Goal: Information Seeking & Learning: Learn about a topic

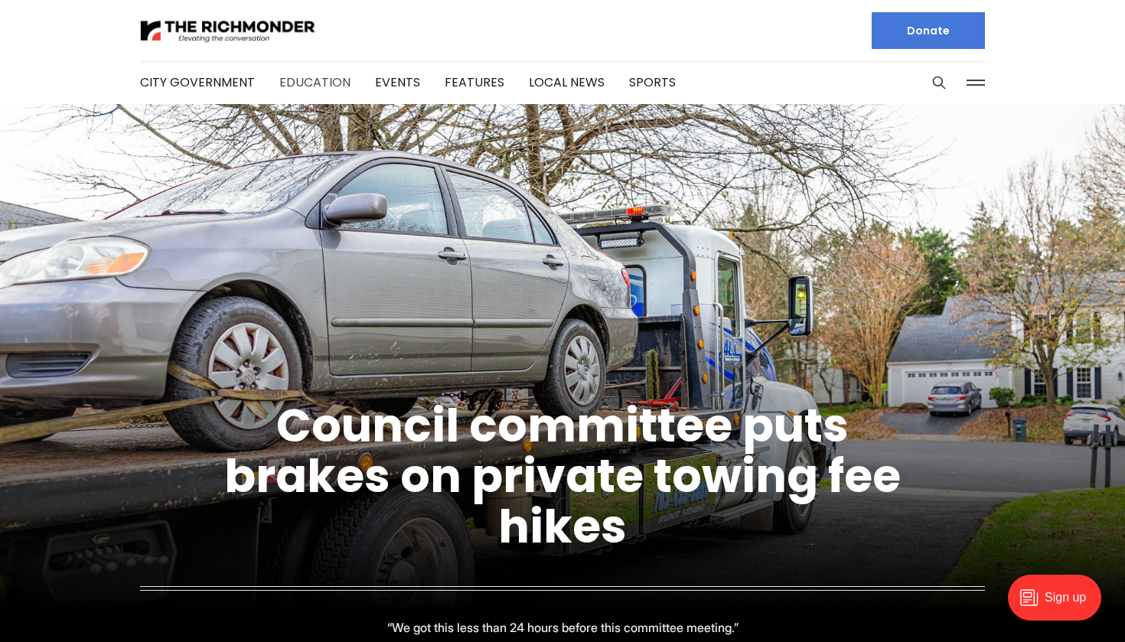
click at [334, 79] on link "Education" at bounding box center [314, 82] width 71 height 18
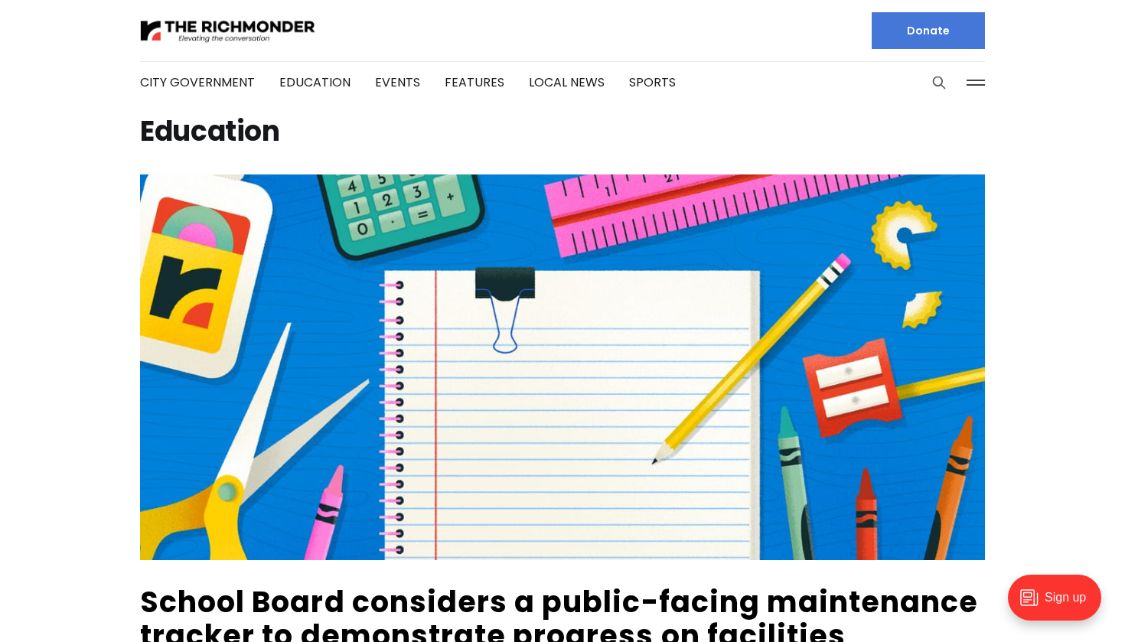
click at [930, 83] on button "Search this site" at bounding box center [939, 82] width 23 height 23
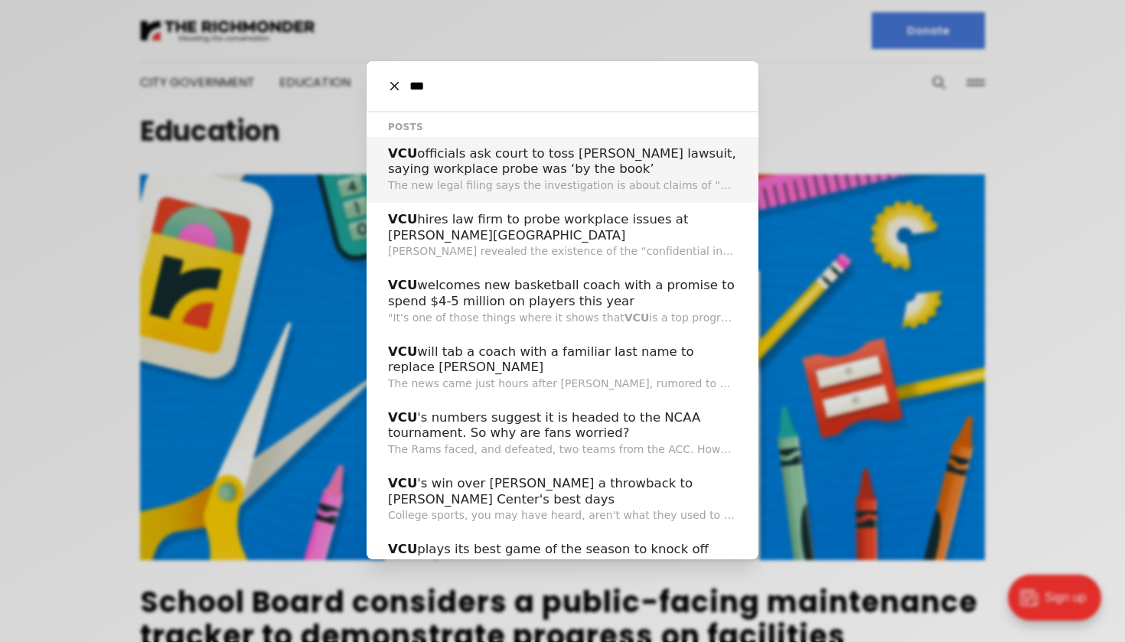
type input "***"
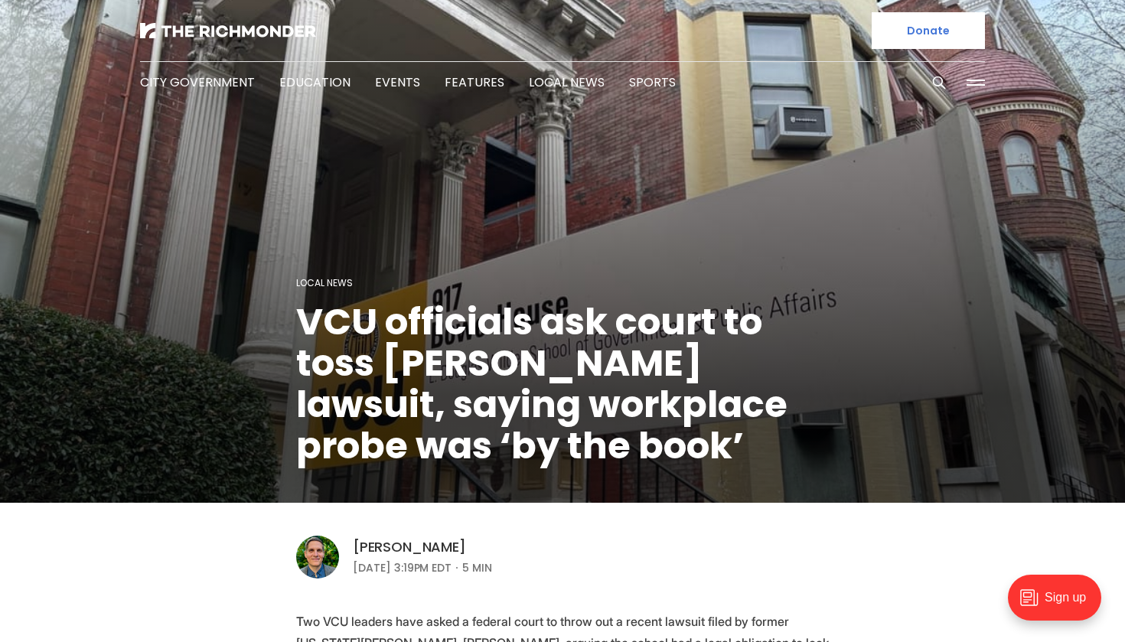
click at [459, 545] on link "[PERSON_NAME]" at bounding box center [409, 547] width 113 height 18
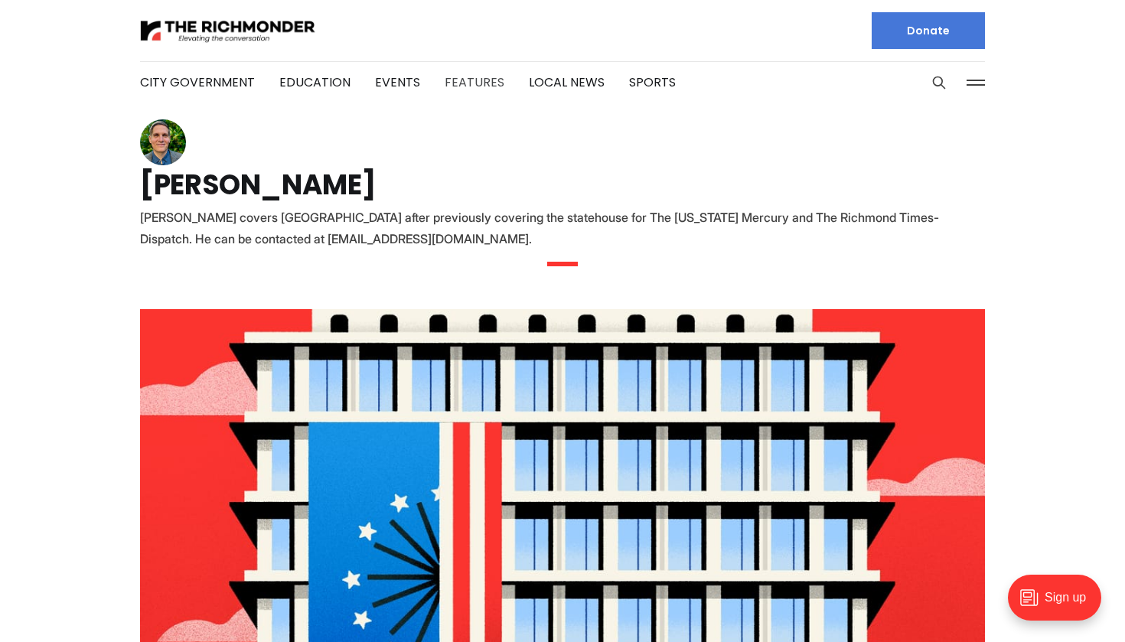
click at [476, 80] on link "Features" at bounding box center [475, 82] width 60 height 18
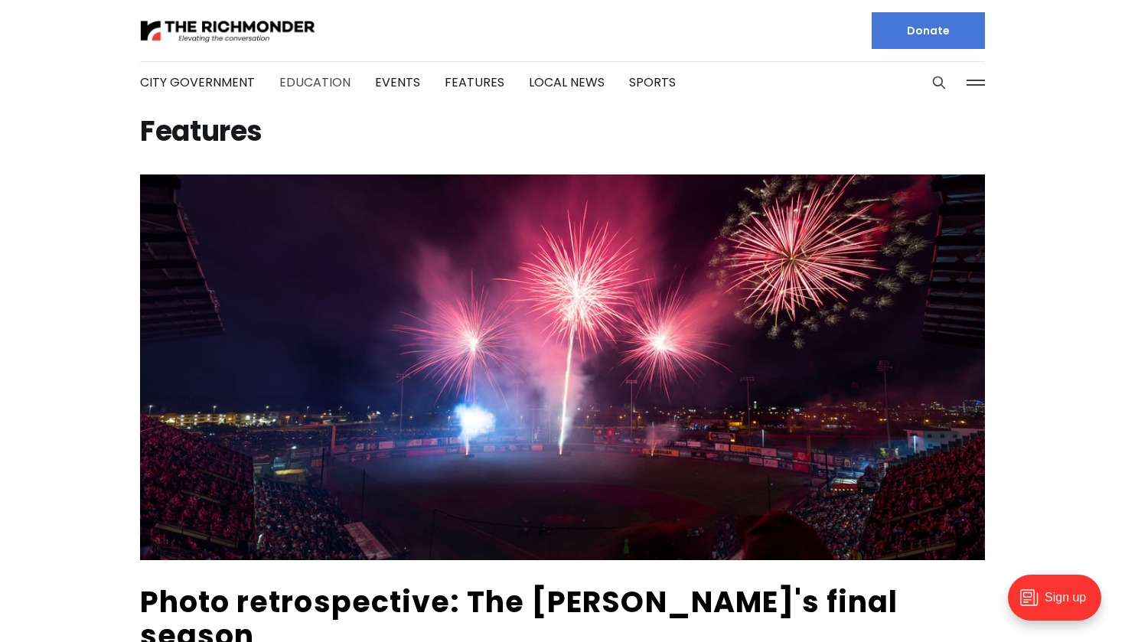
click at [302, 82] on link "Education" at bounding box center [314, 82] width 71 height 18
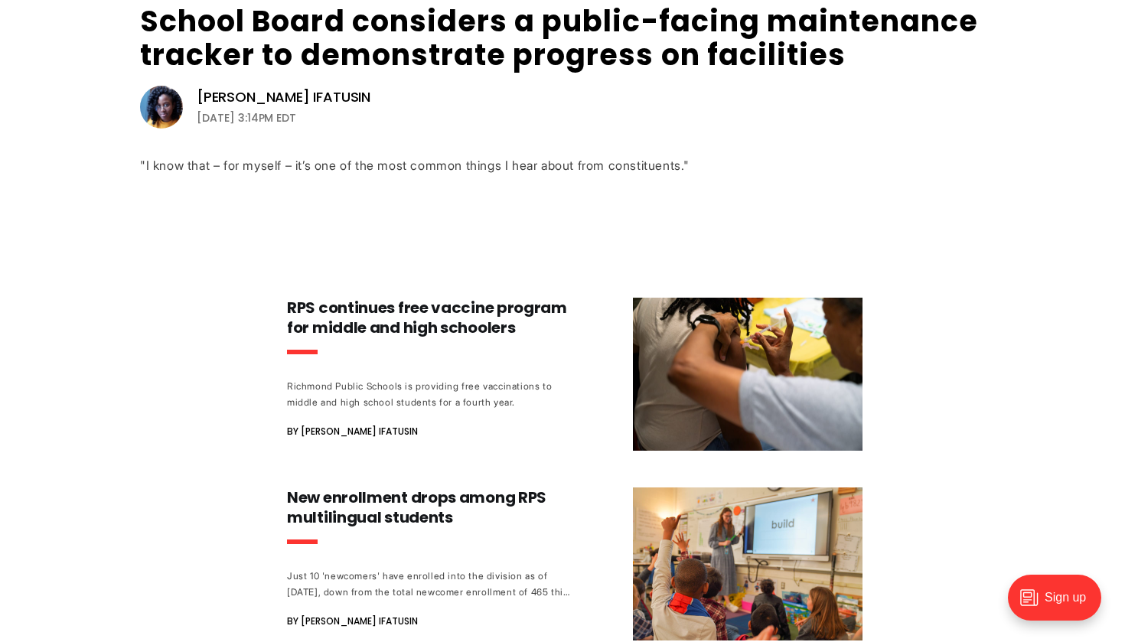
scroll to position [582, 0]
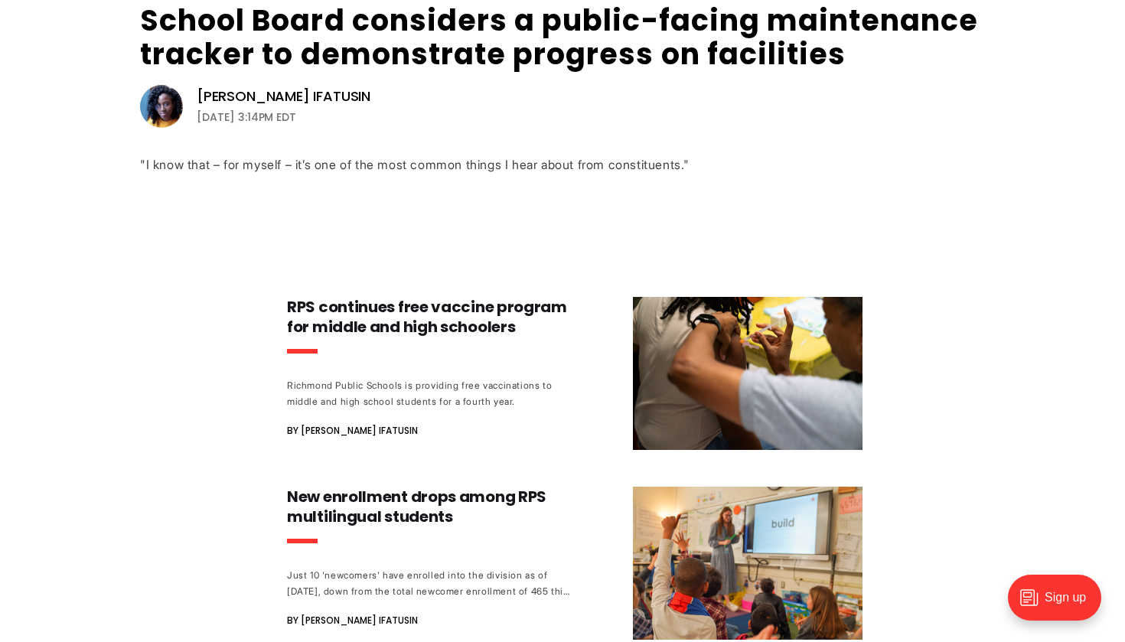
click at [168, 106] on img at bounding box center [161, 106] width 43 height 43
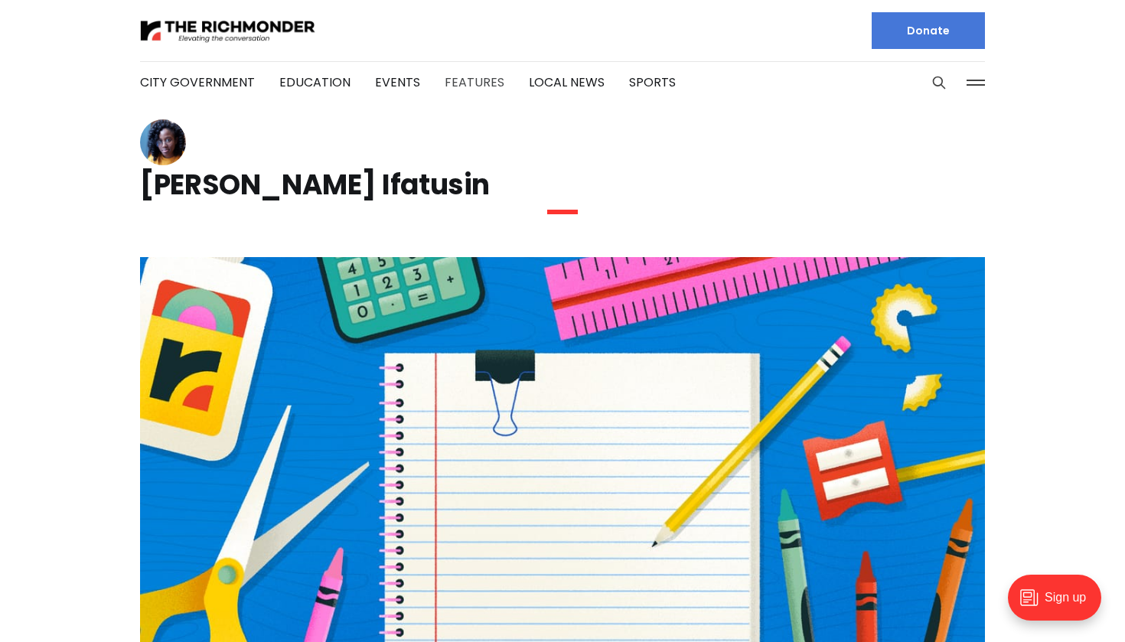
click at [460, 82] on link "Features" at bounding box center [475, 82] width 60 height 18
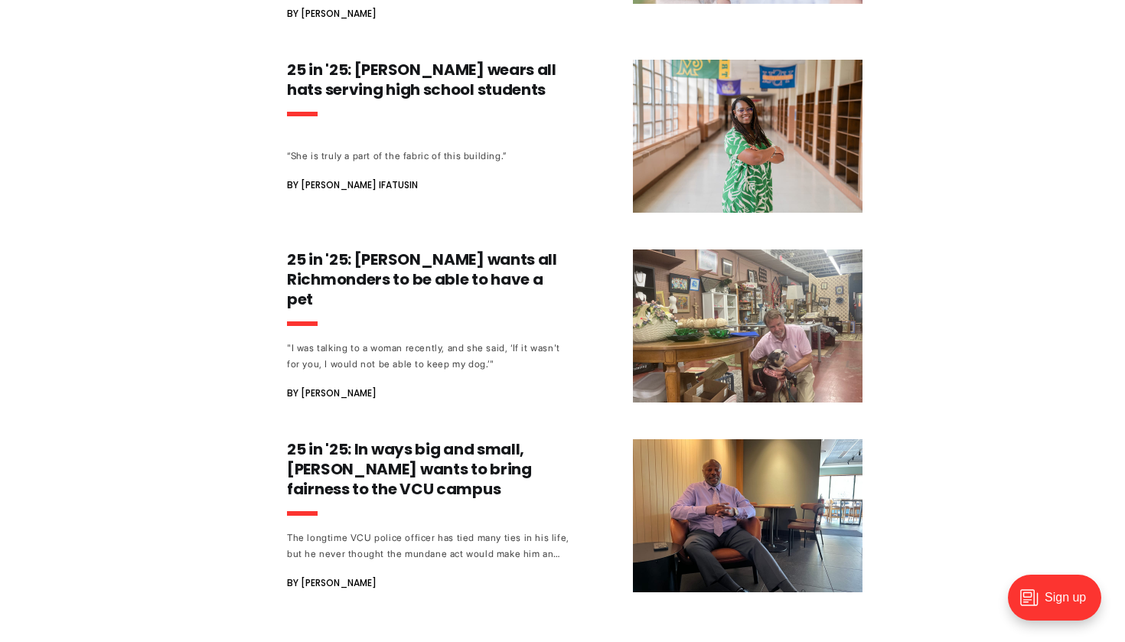
scroll to position [1437, 0]
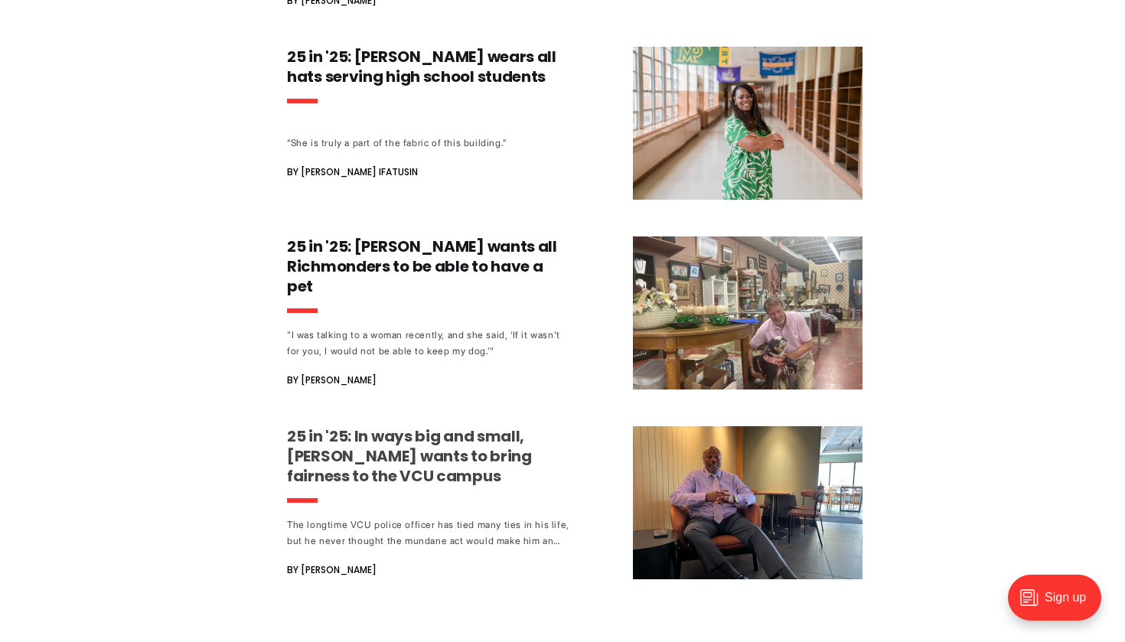
click at [321, 561] on span "By [PERSON_NAME]" at bounding box center [332, 570] width 90 height 18
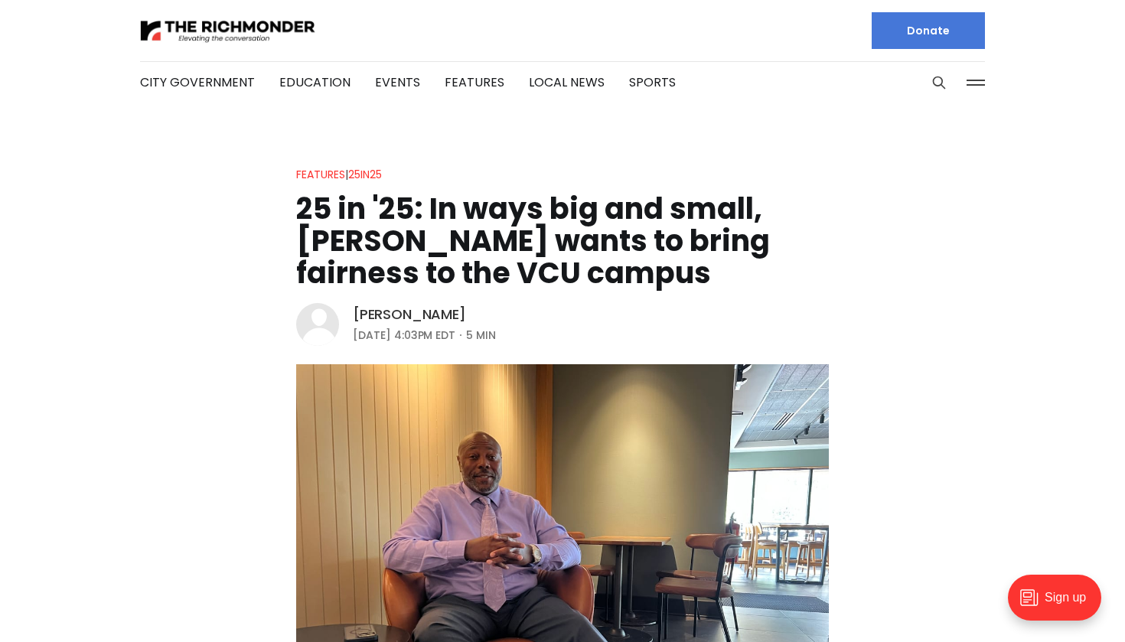
click at [379, 310] on link "[PERSON_NAME]" at bounding box center [409, 314] width 113 height 18
